Goal: Task Accomplishment & Management: Use online tool/utility

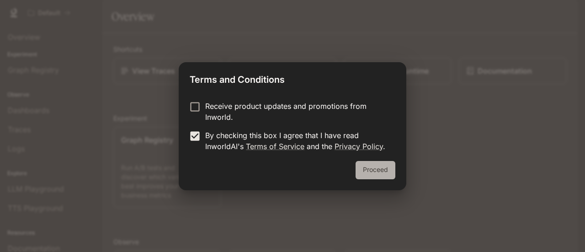
click at [381, 172] on button "Proceed" at bounding box center [375, 170] width 40 height 18
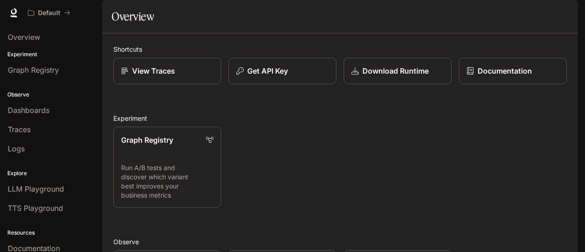
drag, startPoint x: 381, startPoint y: 172, endPoint x: 226, endPoint y: 118, distance: 163.8
click at [226, 118] on div "Shortcuts View Traces Get API Key Download Runtime Documentation Experiment Gra…" at bounding box center [339, 249] width 453 height 410
click at [356, 182] on div "Graph Registry Run A/B tests and discover which variant best improves your busi…" at bounding box center [336, 163] width 460 height 88
click at [138, 76] on p "View Traces" at bounding box center [153, 70] width 43 height 11
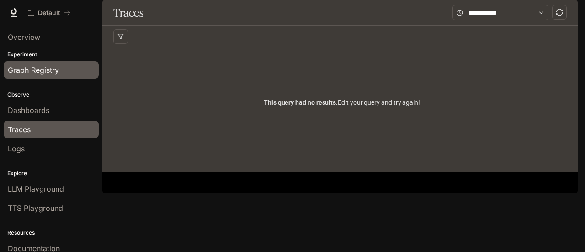
click at [34, 68] on span "Graph Registry" at bounding box center [33, 69] width 51 height 11
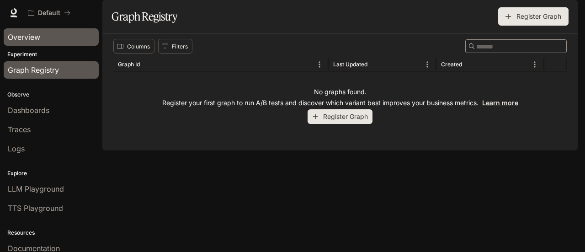
click at [33, 36] on span "Overview" at bounding box center [24, 37] width 32 height 11
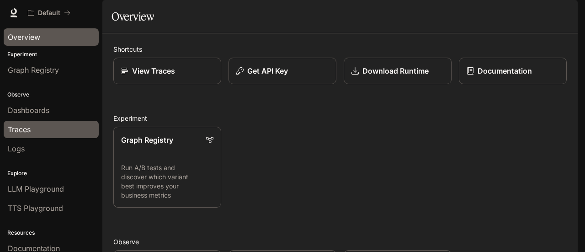
click at [56, 122] on link "Traces" at bounding box center [51, 129] width 95 height 17
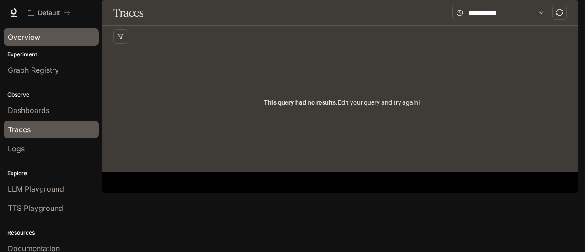
click at [48, 41] on div "Overview" at bounding box center [51, 37] width 87 height 11
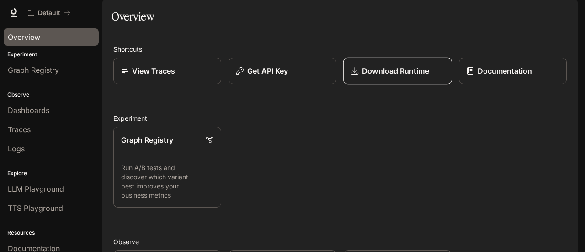
click at [421, 76] on p "Download Runtime" at bounding box center [395, 70] width 67 height 11
